Goal: Information Seeking & Learning: Learn about a topic

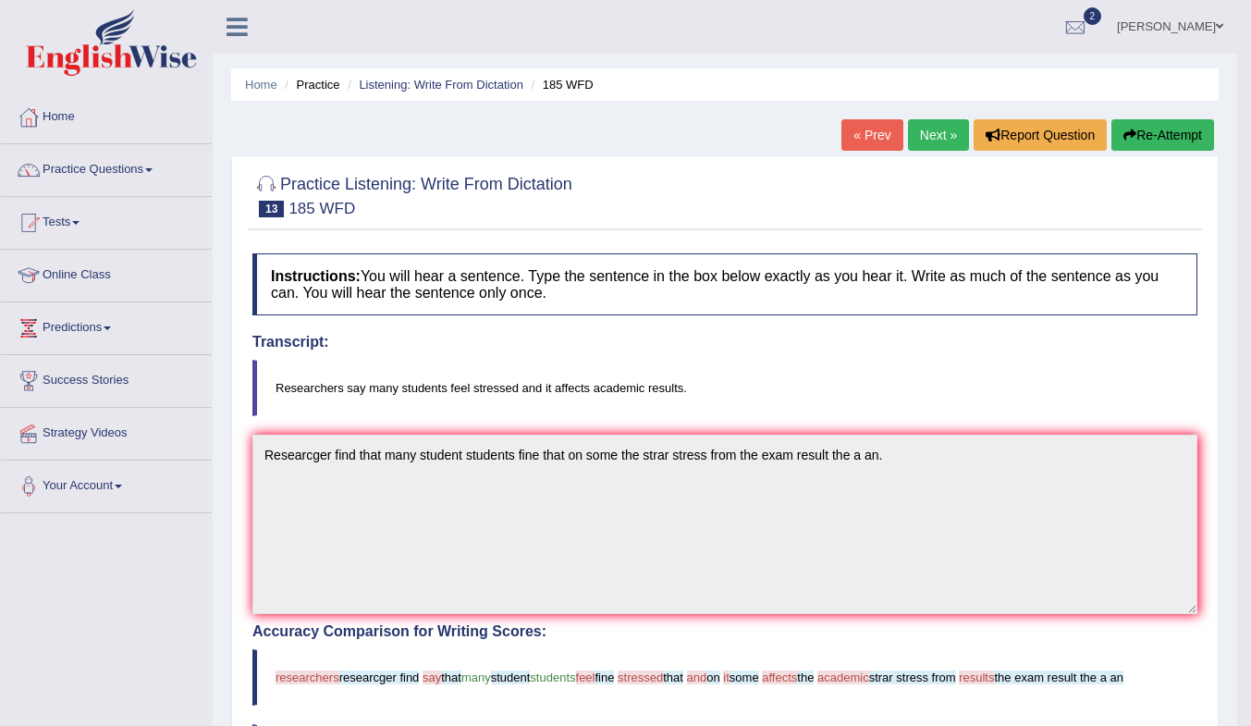
drag, startPoint x: 576, startPoint y: 179, endPoint x: 396, endPoint y: 202, distance: 181.7
click at [396, 202] on h2 "Practice Listening: Write From Dictation 13 185 WFD" at bounding box center [412, 194] width 320 height 46
drag, startPoint x: 426, startPoint y: 178, endPoint x: 579, endPoint y: 178, distance: 152.6
click at [572, 178] on h2 "Practice Listening: Write From Dictation 13 185 WFD" at bounding box center [412, 194] width 320 height 46
click at [587, 177] on div at bounding box center [724, 194] width 945 height 56
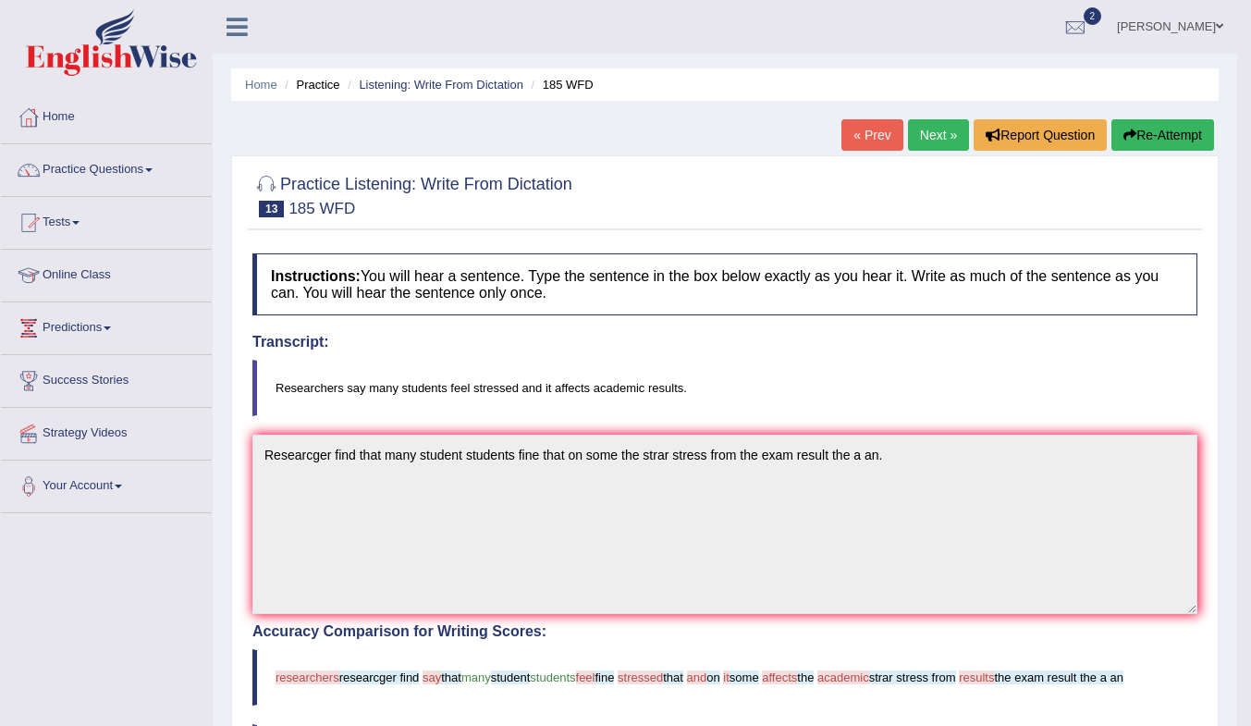
drag, startPoint x: 582, startPoint y: 185, endPoint x: 430, endPoint y: 194, distance: 151.9
click at [430, 194] on div "Practice Listening: Write From Dictation 13 185 WFD" at bounding box center [725, 198] width 954 height 65
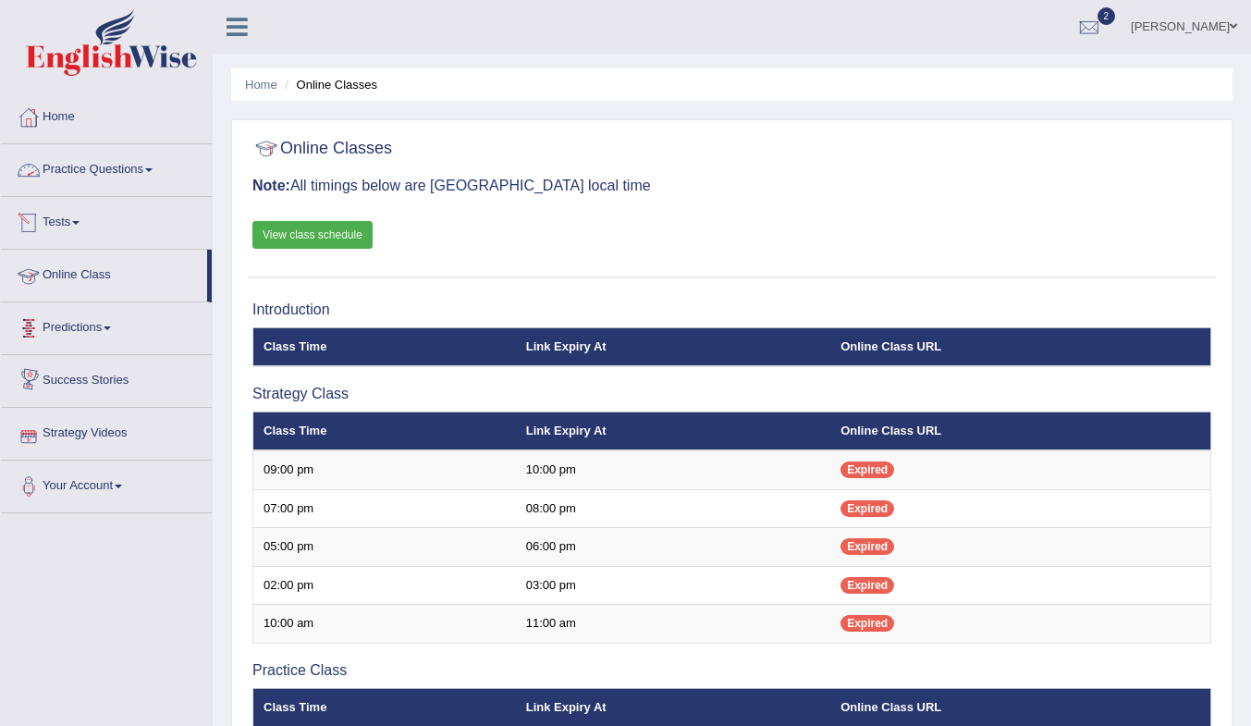
click at [126, 171] on link "Practice Questions" at bounding box center [106, 167] width 211 height 46
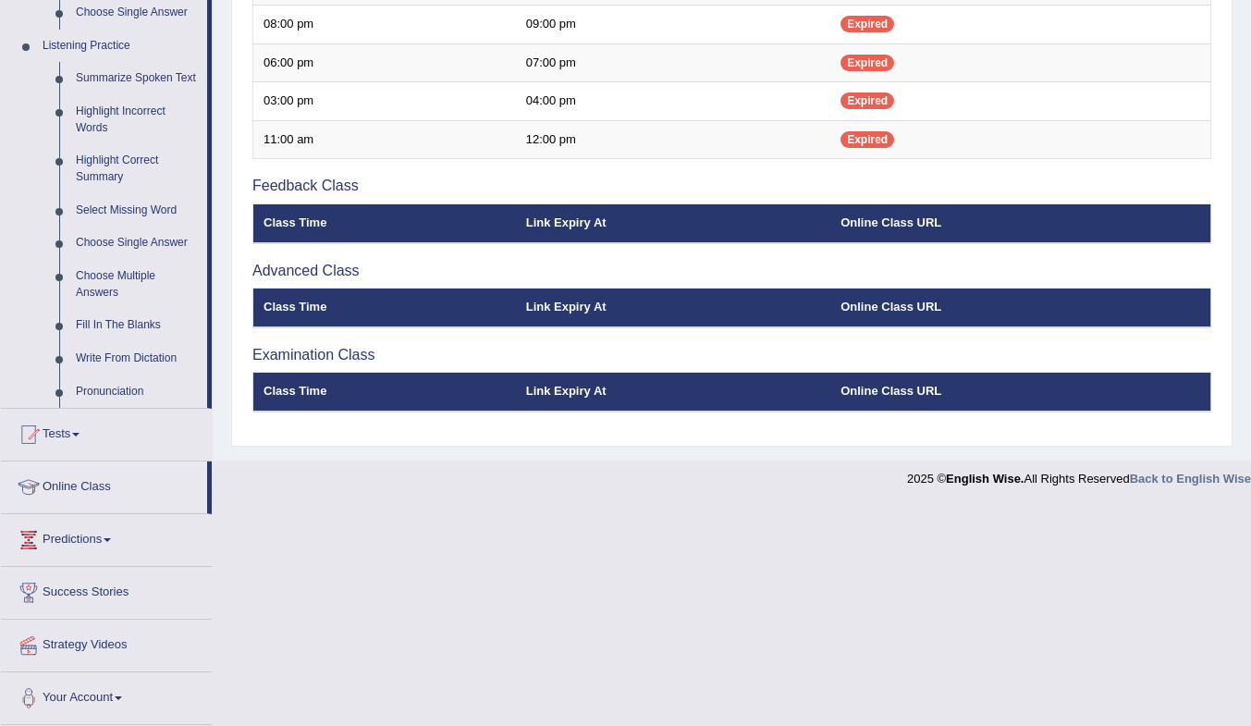
scroll to position [221, 0]
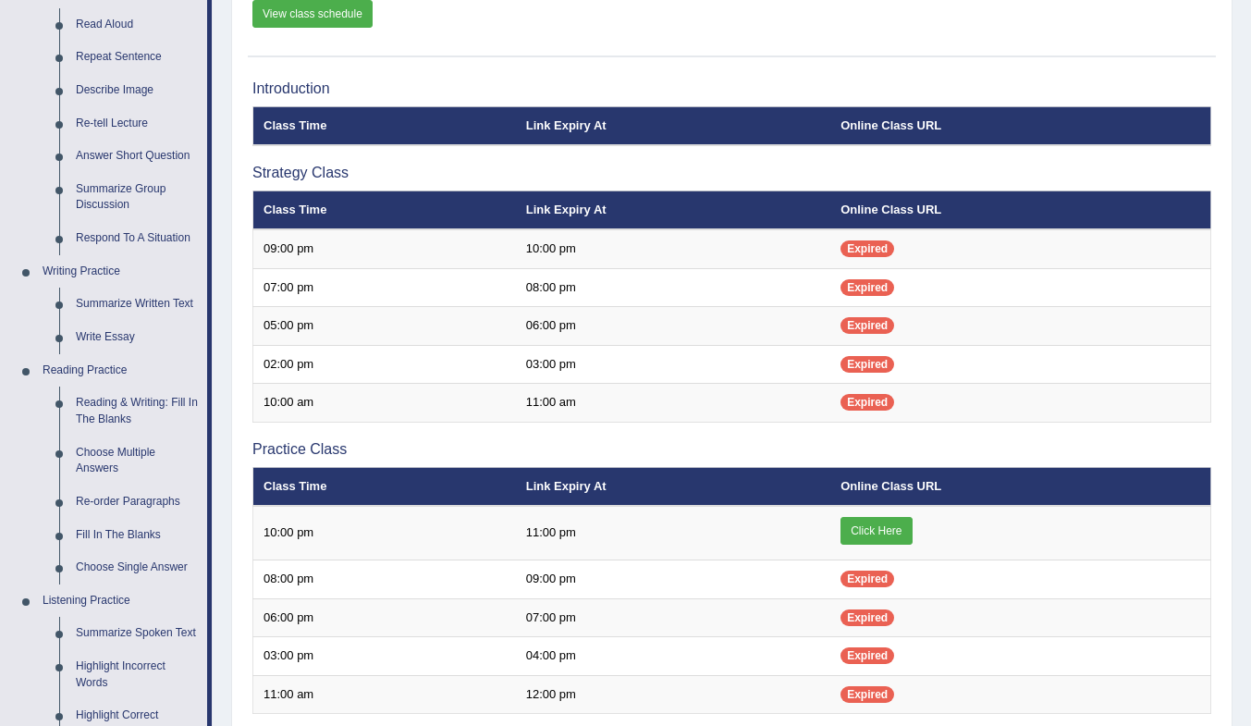
click at [328, 10] on link "View class schedule" at bounding box center [312, 14] width 120 height 28
click at [887, 528] on link "Click Here" at bounding box center [876, 531] width 71 height 28
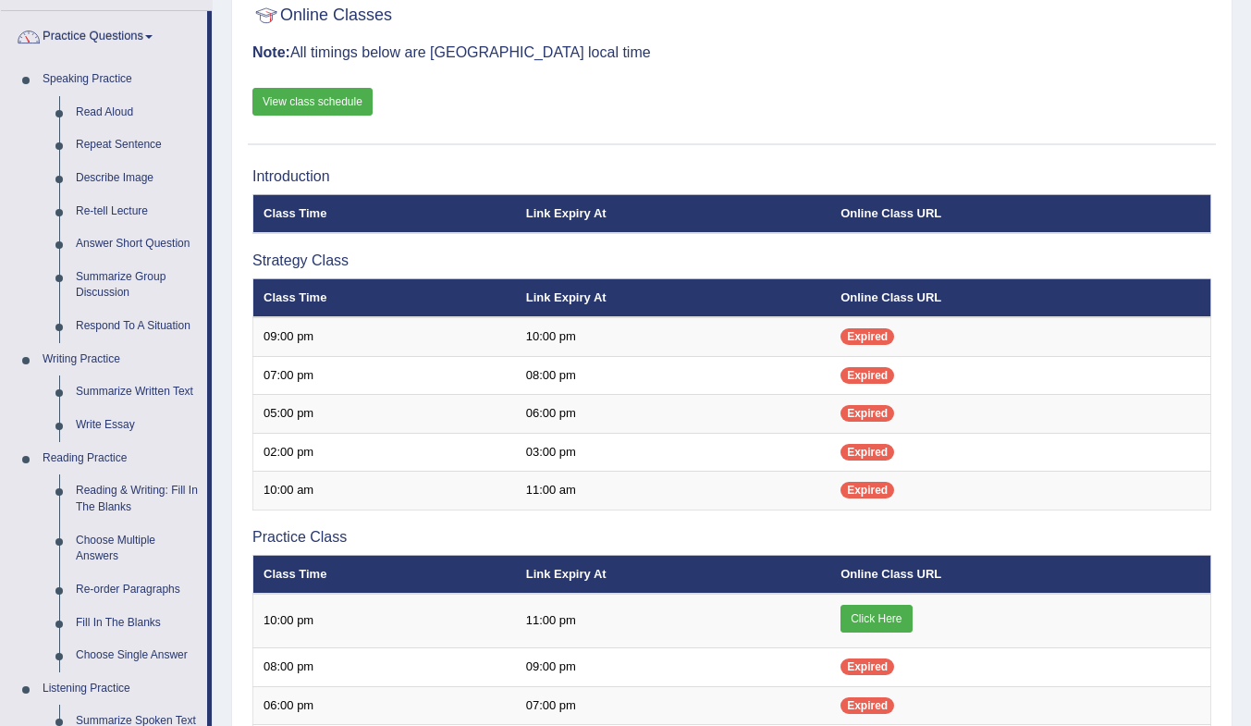
scroll to position [36, 0]
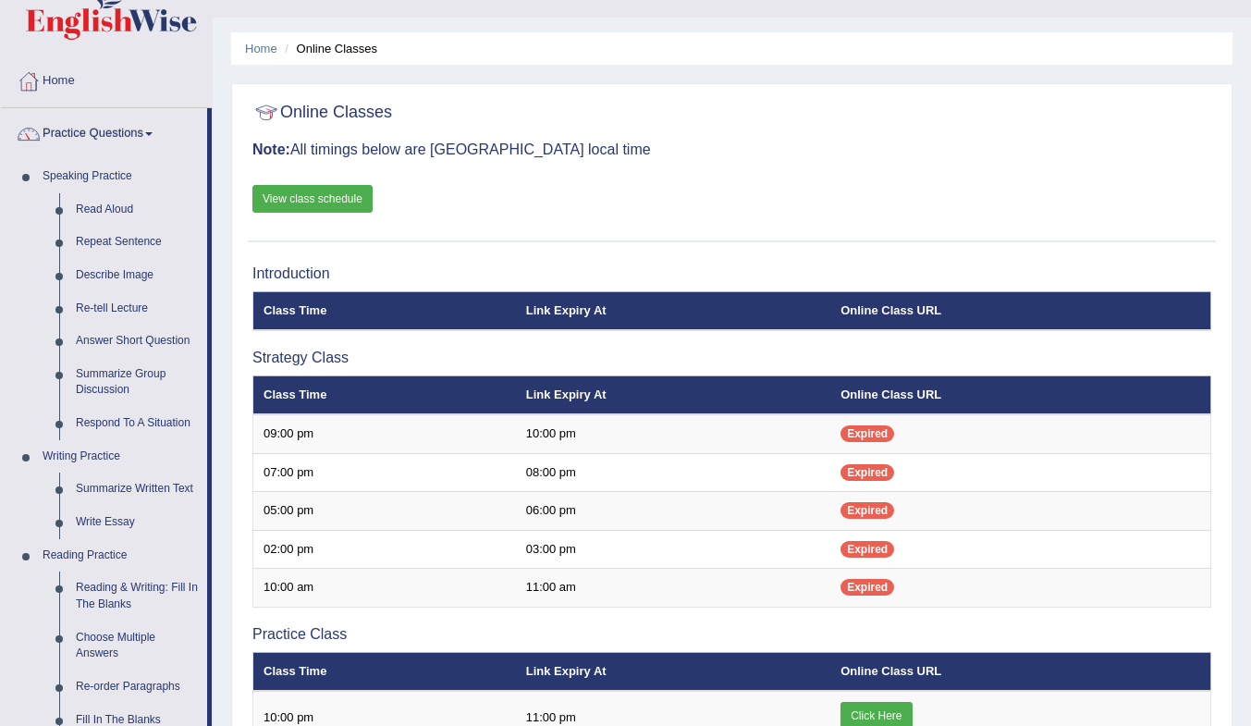
click at [316, 200] on link "View class schedule" at bounding box center [312, 199] width 120 height 28
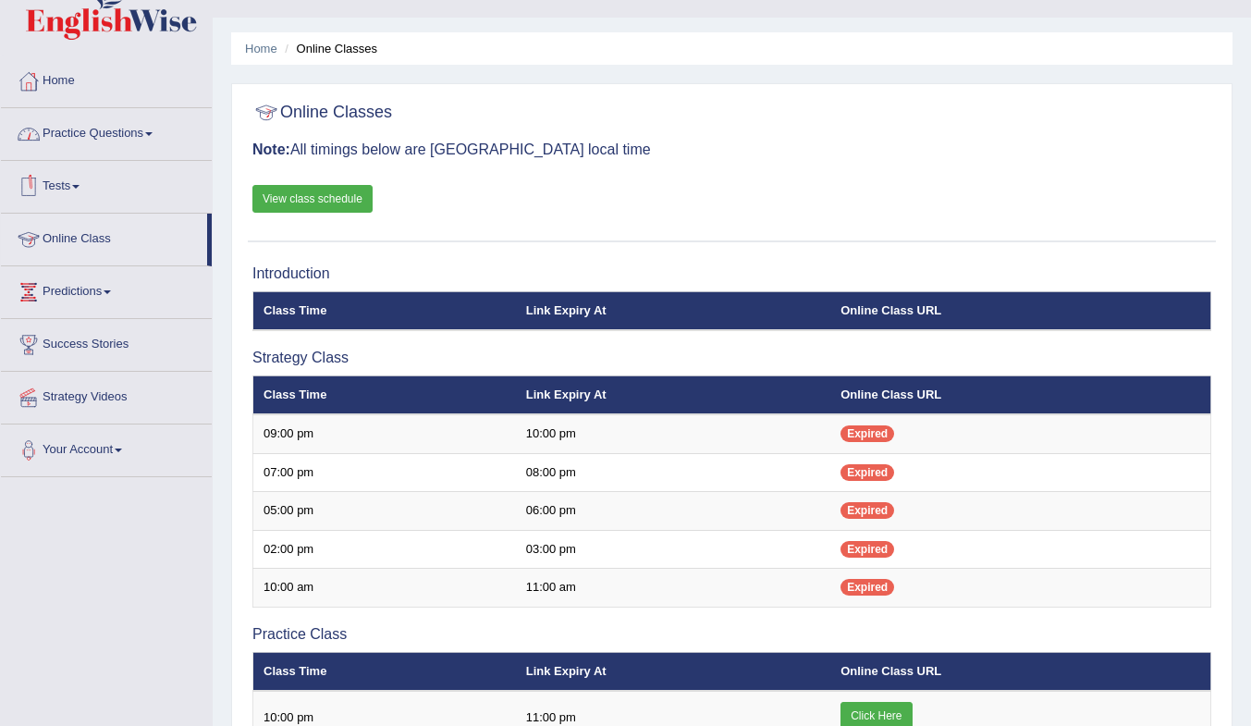
click at [89, 131] on link "Practice Questions" at bounding box center [106, 131] width 211 height 46
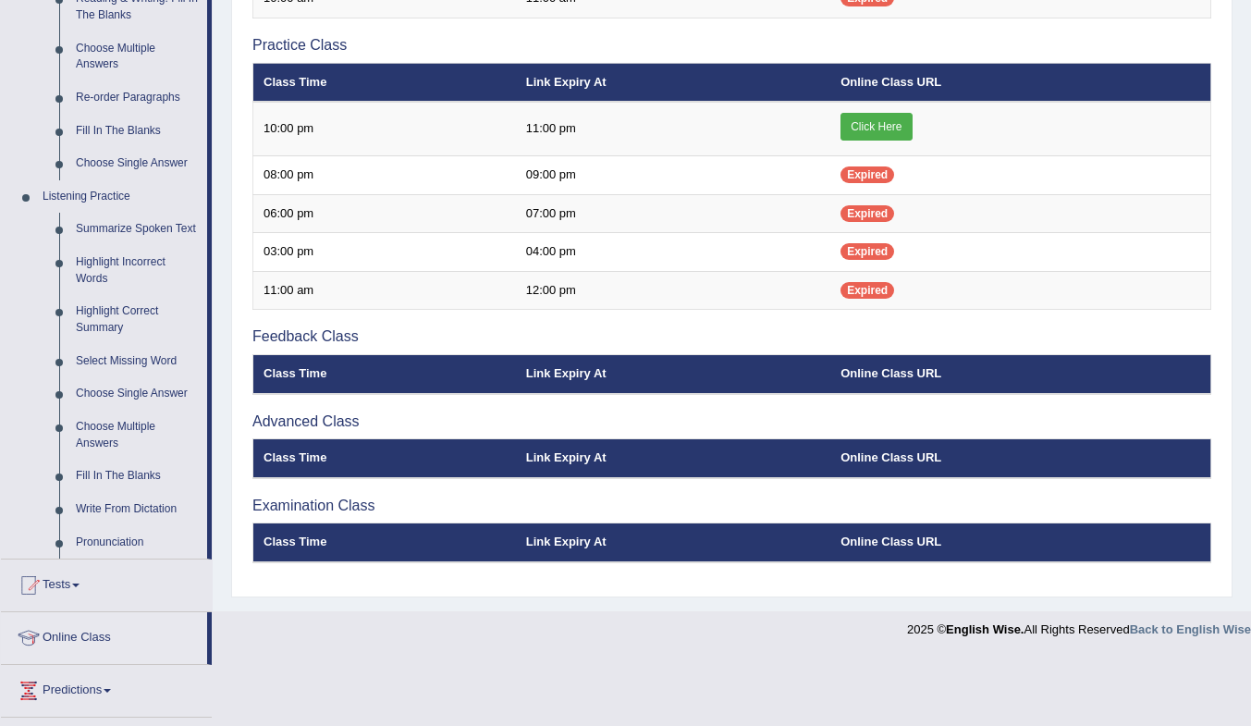
scroll to position [647, 0]
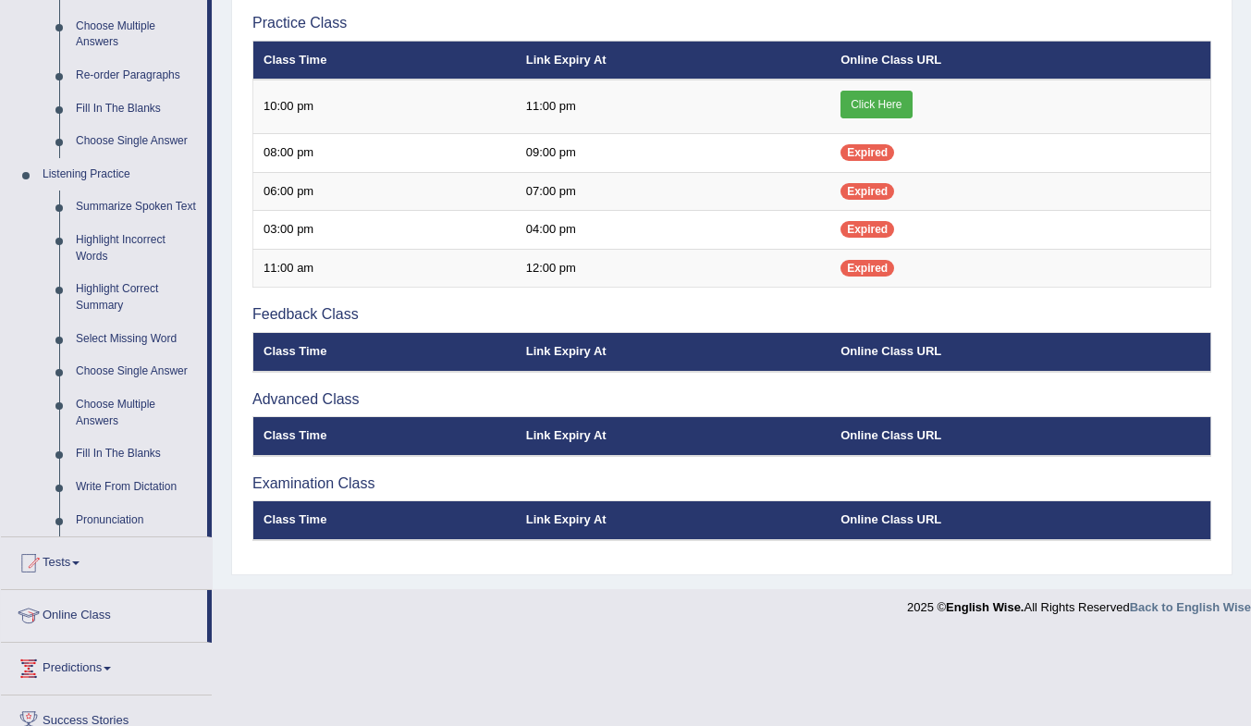
click at [133, 456] on link "Fill In The Blanks" at bounding box center [138, 453] width 140 height 33
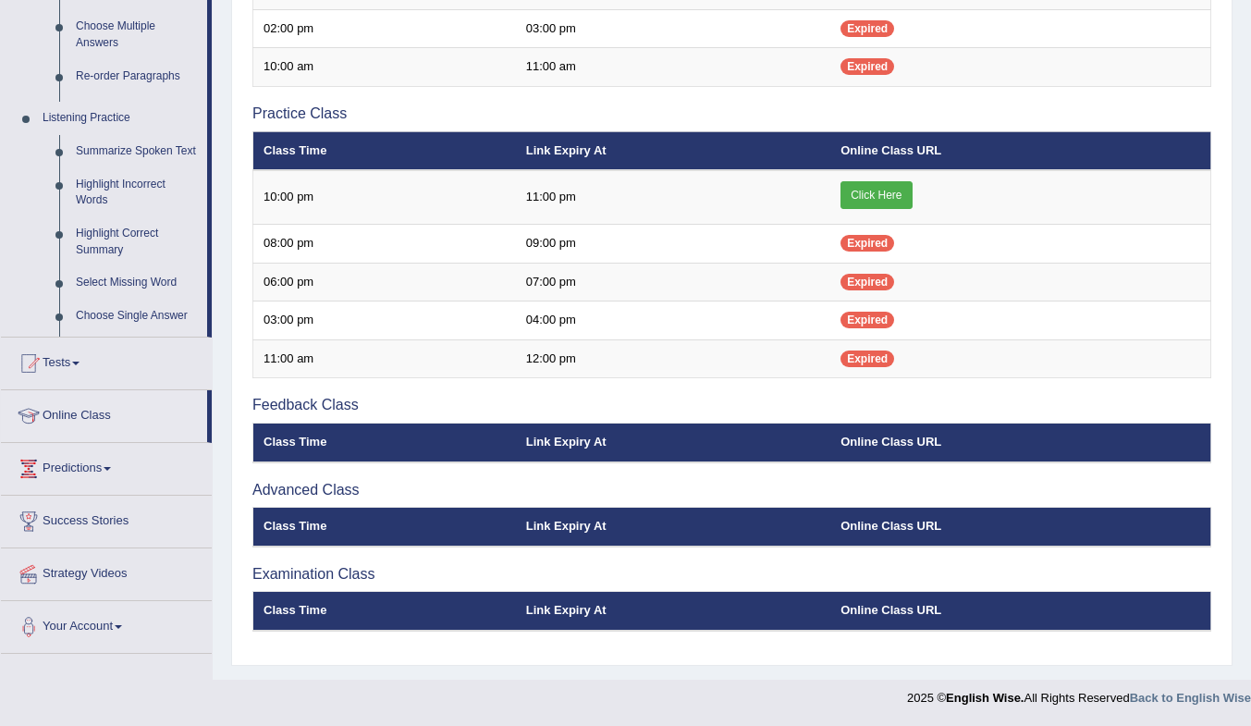
scroll to position [557, 0]
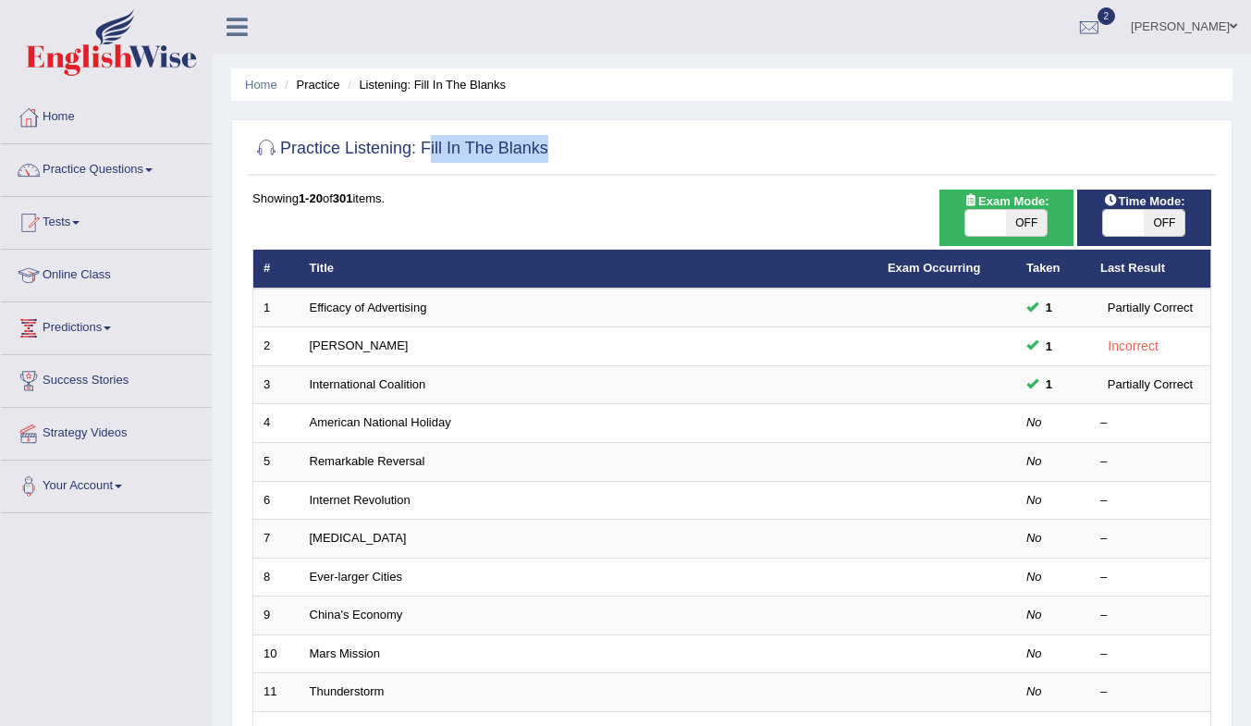
drag, startPoint x: 560, startPoint y: 145, endPoint x: 425, endPoint y: 155, distance: 135.4
click at [425, 155] on div "Practice Listening: Fill In The Blanks" at bounding box center [732, 152] width 968 height 46
copy div "Fill In The Blanks"
